Goal: Find specific page/section: Find specific page/section

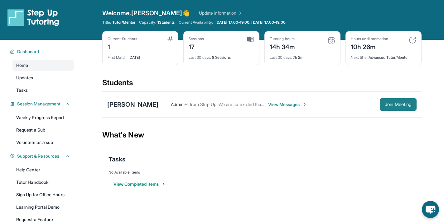
click at [393, 104] on span "Join Meeting" at bounding box center [398, 105] width 27 height 4
click at [42, 119] on link "Weekly Progress Report" at bounding box center [42, 117] width 61 height 11
click at [337, 51] on div "Tutoring hours 15h 35m Last 30 days : 8h 3m" at bounding box center [302, 48] width 76 height 34
click at [374, 46] on div "9h 25m" at bounding box center [369, 46] width 37 height 10
click at [323, 42] on div "Tutoring hours 15h 35m" at bounding box center [302, 43] width 65 height 15
